Goal: Navigation & Orientation: Understand site structure

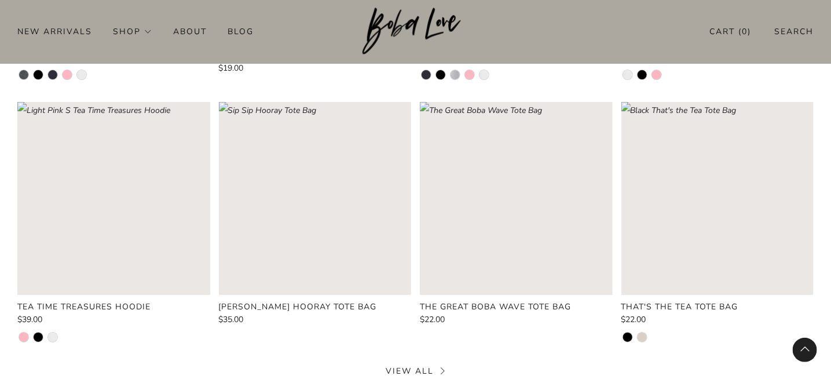
scroll to position [1609, 0]
click at [57, 341] on div at bounding box center [113, 337] width 193 height 11
click at [53, 338] on li at bounding box center [52, 336] width 9 height 9
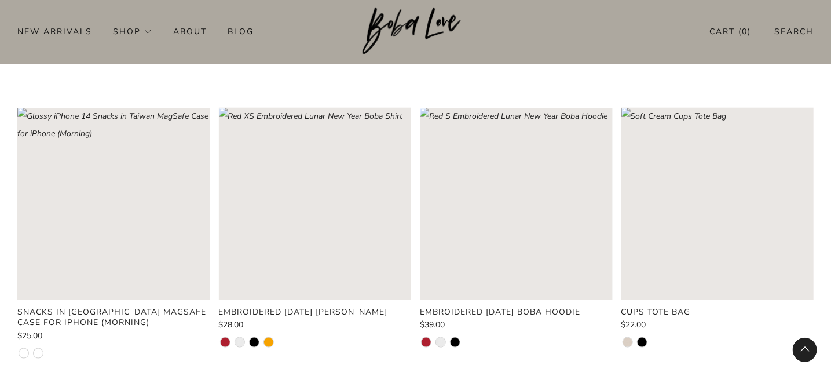
scroll to position [0, 0]
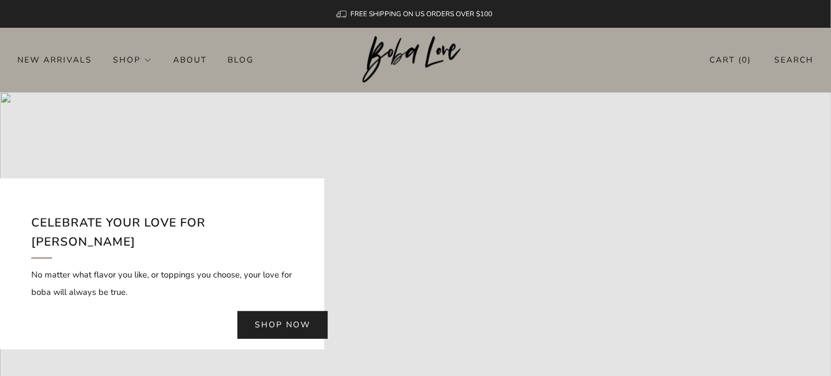
click at [405, 54] on img at bounding box center [416, 59] width 106 height 47
click at [236, 65] on link "Blog" at bounding box center [241, 59] width 26 height 19
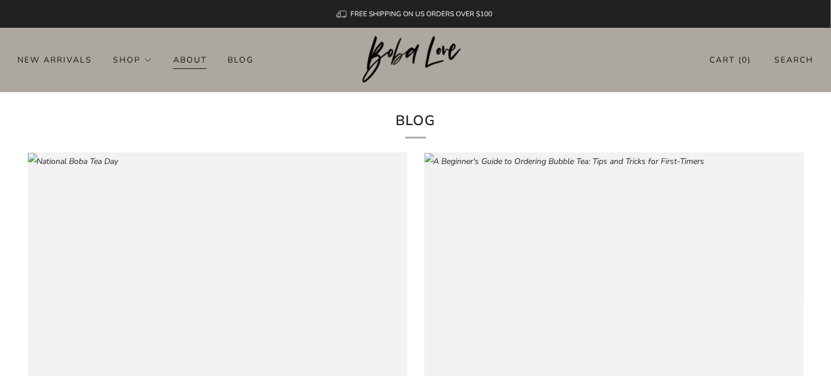
click at [192, 61] on link "About" at bounding box center [190, 59] width 34 height 19
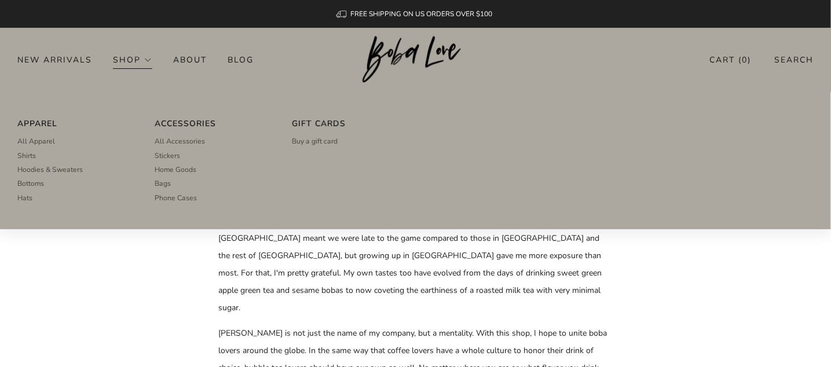
click at [136, 53] on link "Shop" at bounding box center [132, 59] width 39 height 19
